Goal: Check status: Check status

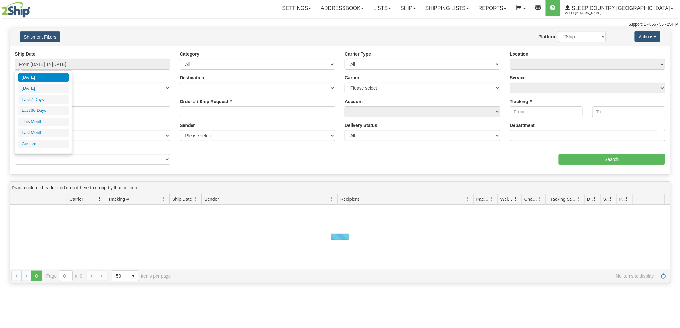
click at [43, 59] on input "From [DATE] To [DATE]" at bounding box center [93, 64] width 156 height 11
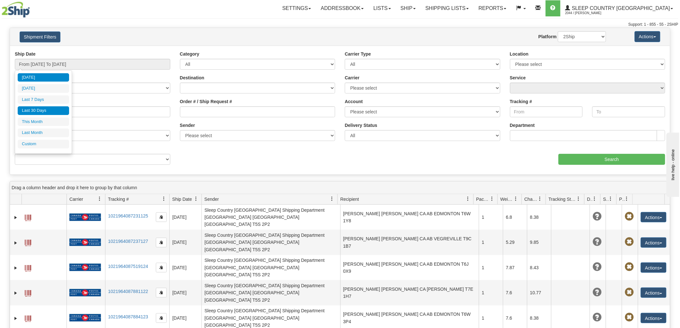
click at [36, 111] on li "Last 30 Days" at bounding box center [43, 110] width 51 height 9
type input "From [DATE] To [DATE]"
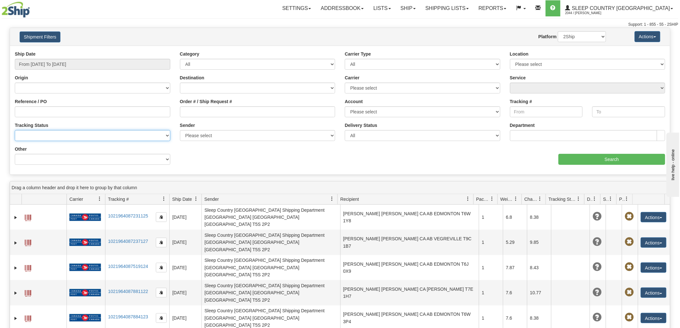
click at [27, 137] on select "No Tracking Info Delivered In Transit Out For Delivery Exception Partial Delive…" at bounding box center [93, 135] width 156 height 11
click at [36, 113] on input "Reference / PO" at bounding box center [93, 111] width 156 height 11
paste input "9000I100905"
type input "9000I100905"
click at [591, 159] on input "Search" at bounding box center [611, 159] width 107 height 11
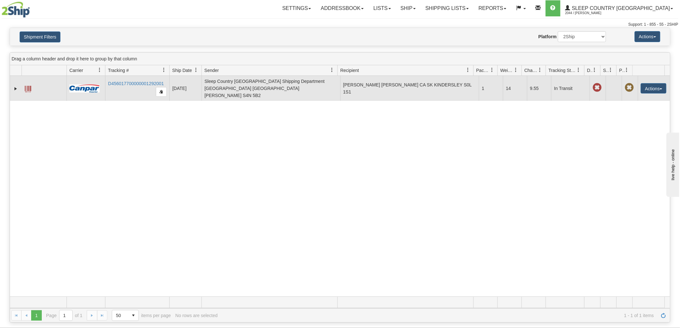
click at [152, 78] on td "D456017700000001292001" at bounding box center [137, 88] width 64 height 25
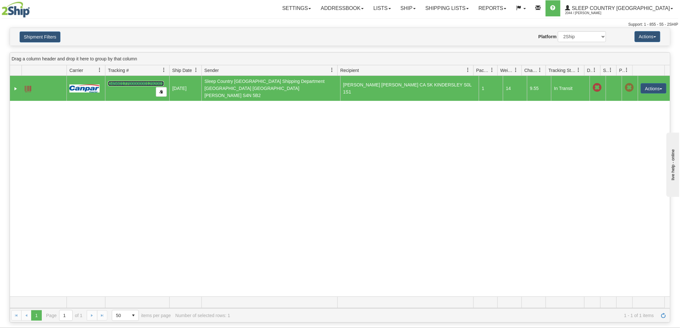
click at [140, 81] on link "D456017700000001292001" at bounding box center [136, 83] width 56 height 5
